Goal: Task Accomplishment & Management: Manage account settings

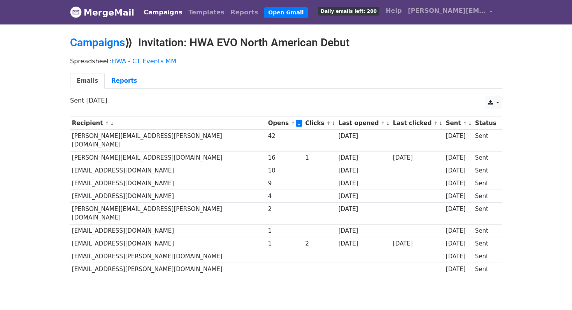
click at [331, 123] on link "↓" at bounding box center [333, 124] width 4 height 6
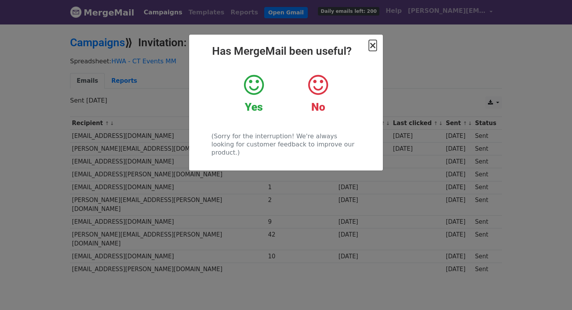
click at [372, 44] on span "×" at bounding box center [373, 45] width 8 height 11
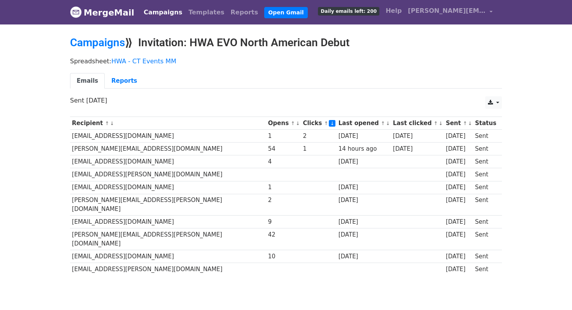
click at [296, 124] on link "↓" at bounding box center [298, 124] width 4 height 6
